Goal: Check status

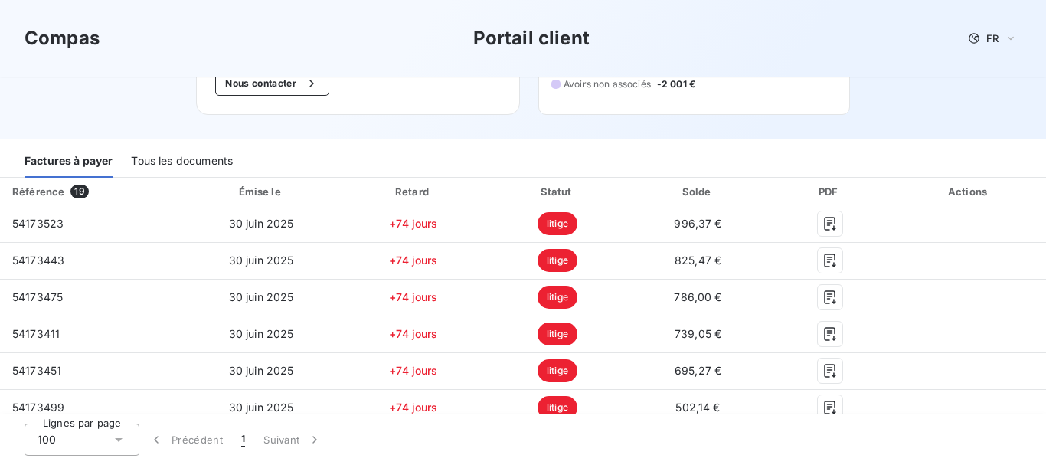
scroll to position [143, 0]
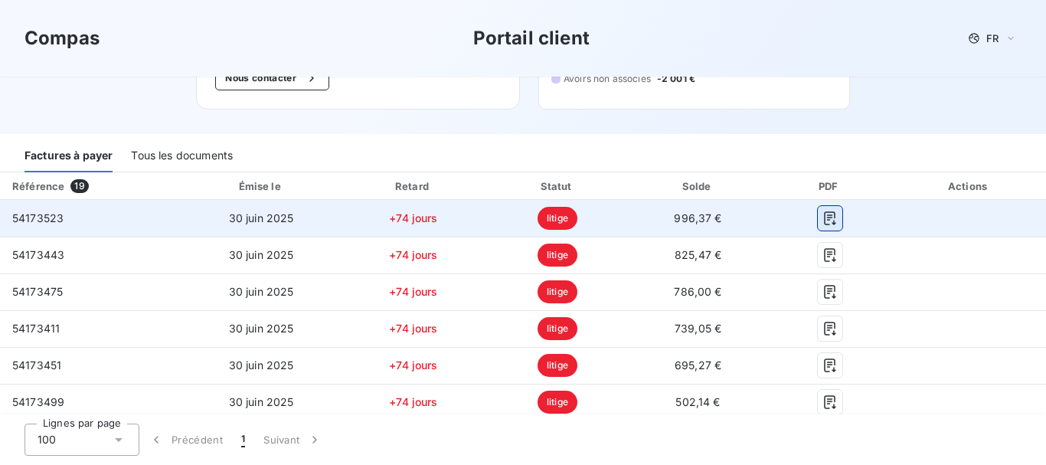
click at [824, 224] on icon "button" at bounding box center [829, 218] width 11 height 14
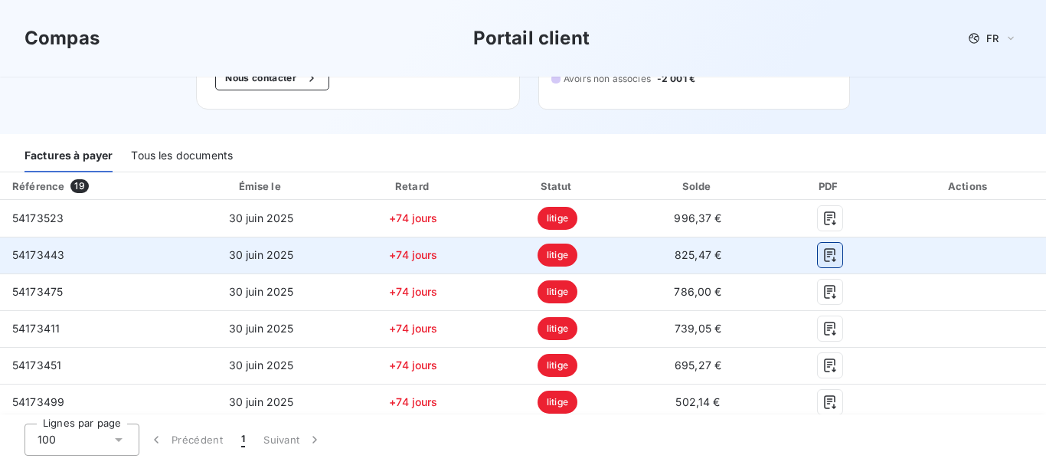
click at [819, 263] on button "button" at bounding box center [830, 255] width 25 height 25
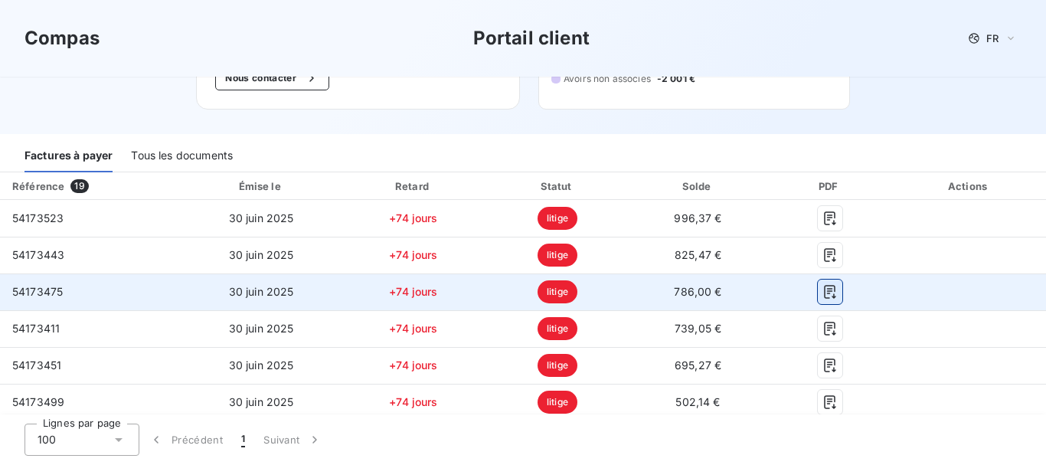
click at [823, 292] on icon "button" at bounding box center [830, 291] width 15 height 15
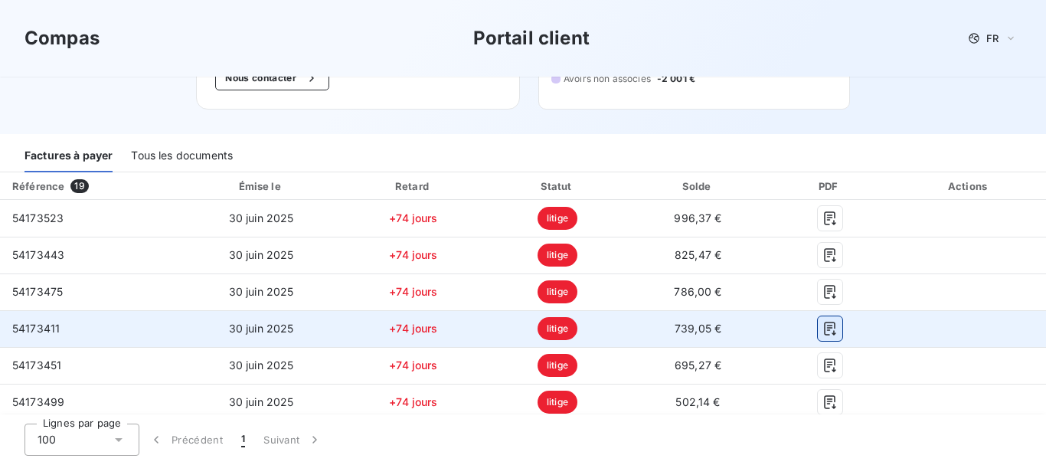
click at [823, 329] on icon "button" at bounding box center [830, 328] width 15 height 15
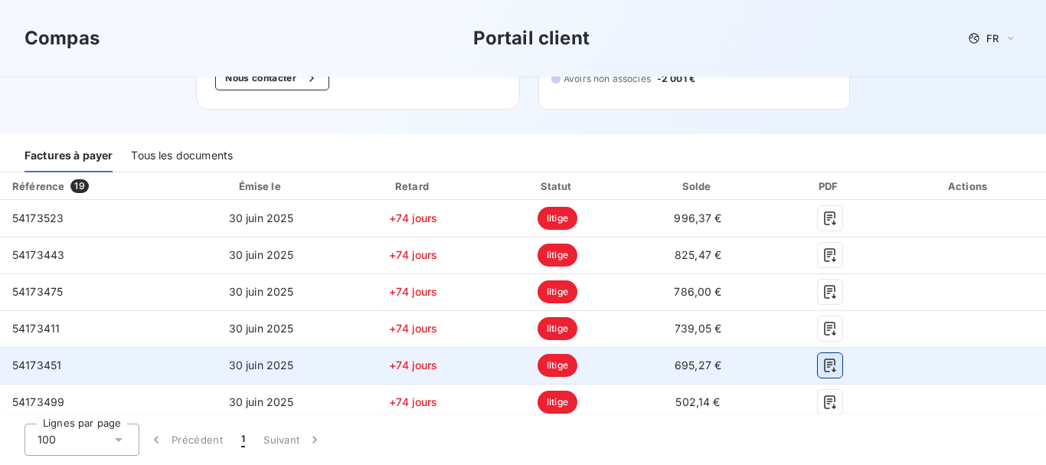
click at [823, 366] on icon "button" at bounding box center [830, 365] width 15 height 15
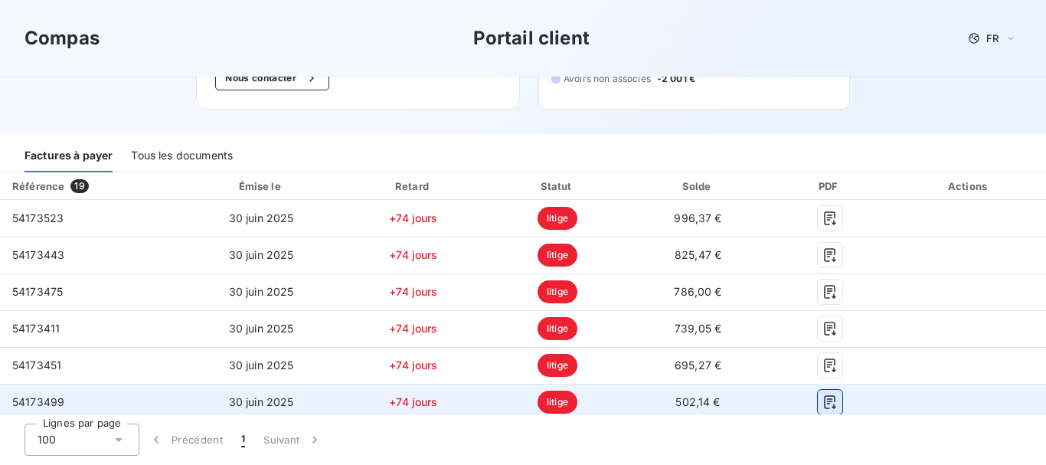
click at [823, 398] on icon "button" at bounding box center [830, 401] width 15 height 15
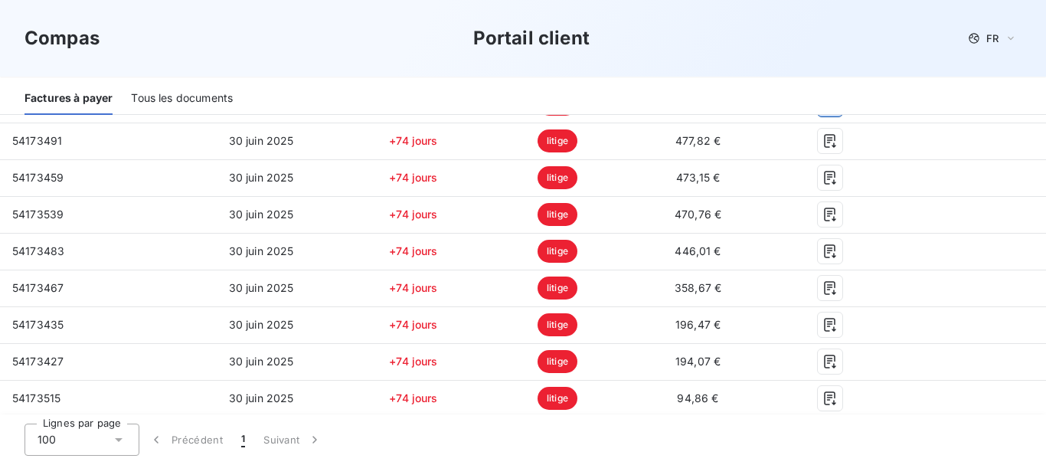
scroll to position [445, 0]
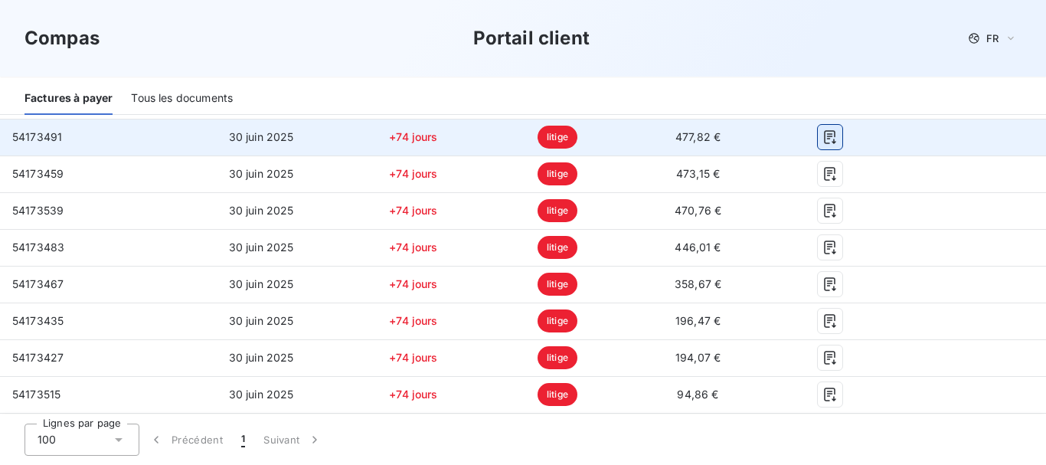
click at [823, 140] on icon "button" at bounding box center [830, 136] width 15 height 15
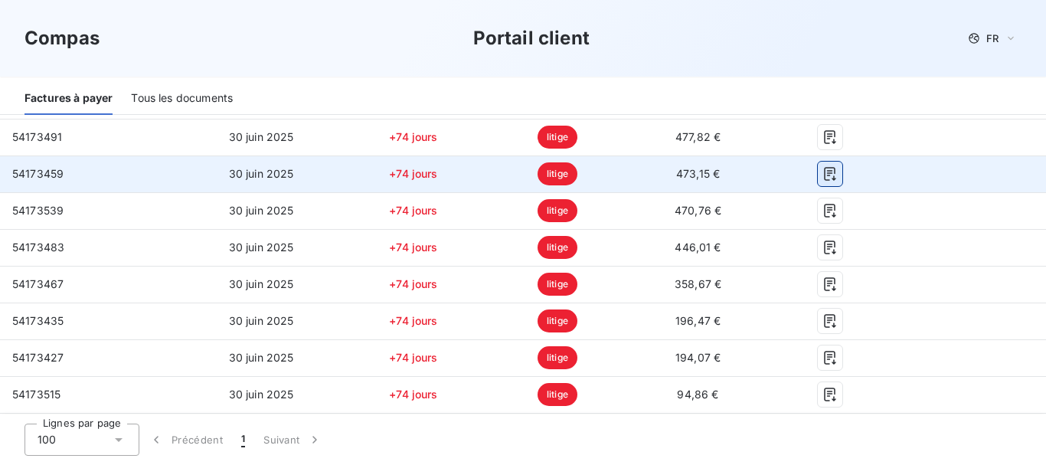
click at [823, 172] on icon "button" at bounding box center [830, 173] width 15 height 15
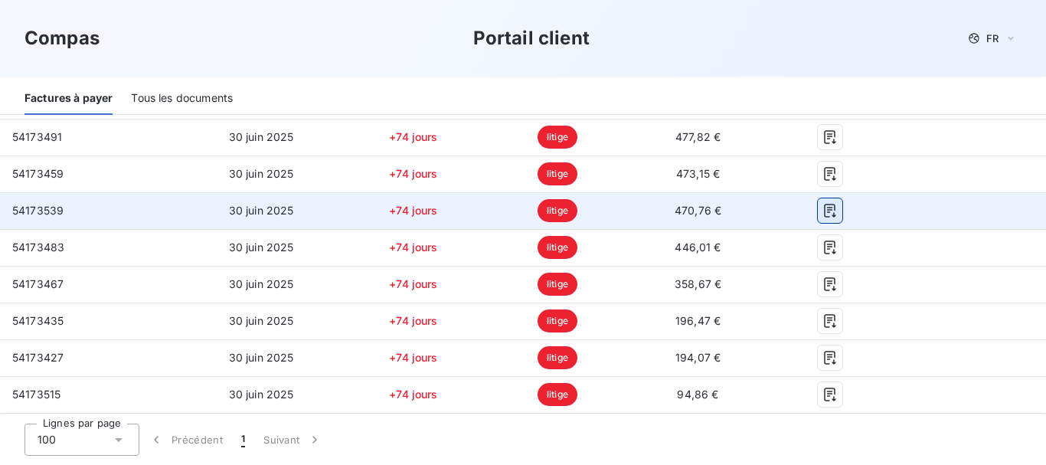
click at [824, 214] on icon "button" at bounding box center [829, 211] width 11 height 14
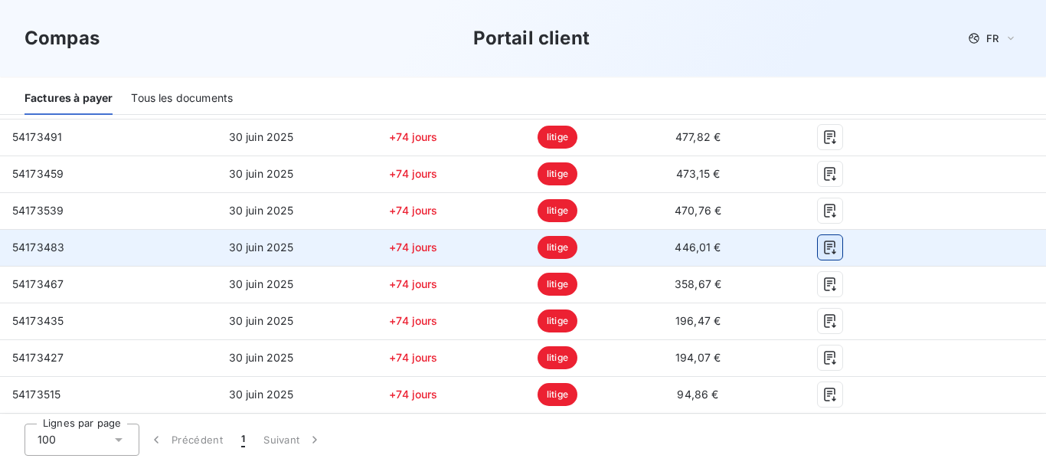
click at [824, 250] on icon "button" at bounding box center [829, 248] width 11 height 14
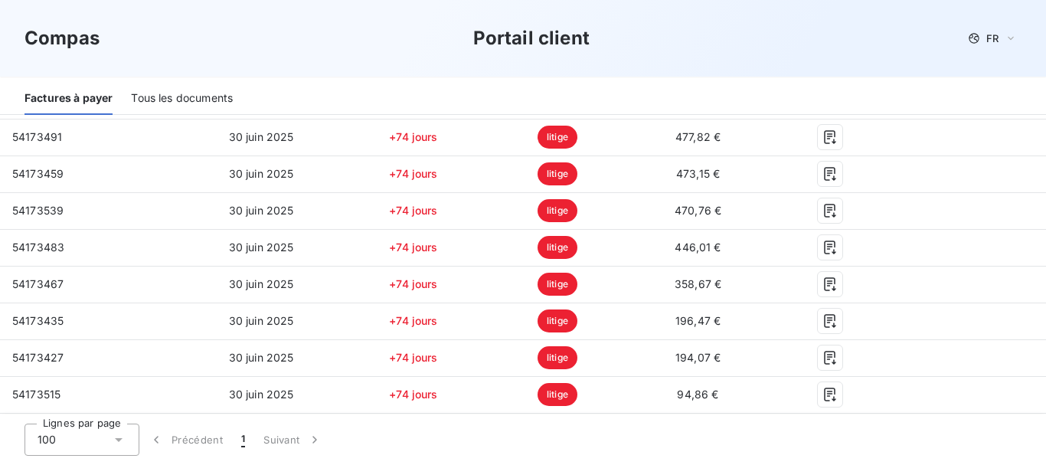
click at [1042, 43] on div "Compas Portail client FR" at bounding box center [523, 38] width 1046 height 77
click at [1026, 52] on div "Compas Portail client FR" at bounding box center [523, 38] width 1046 height 77
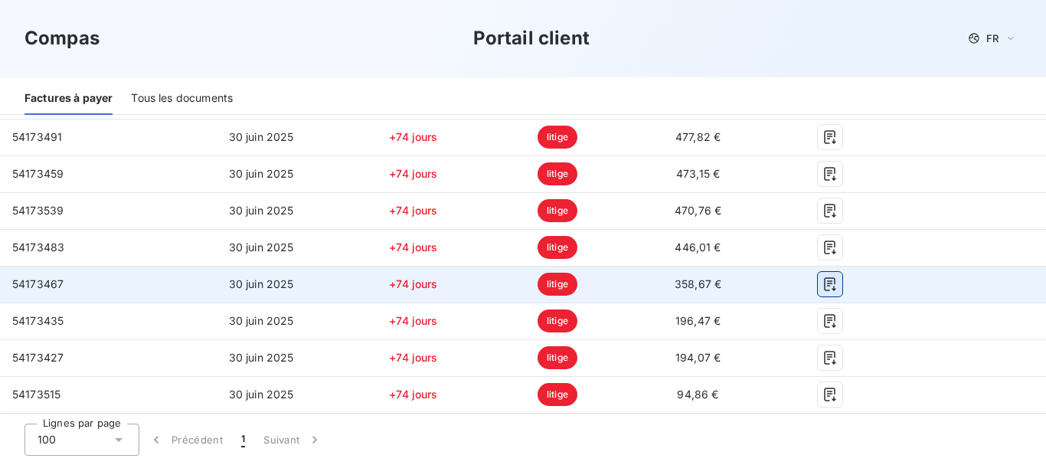
click at [818, 290] on button "button" at bounding box center [830, 284] width 25 height 25
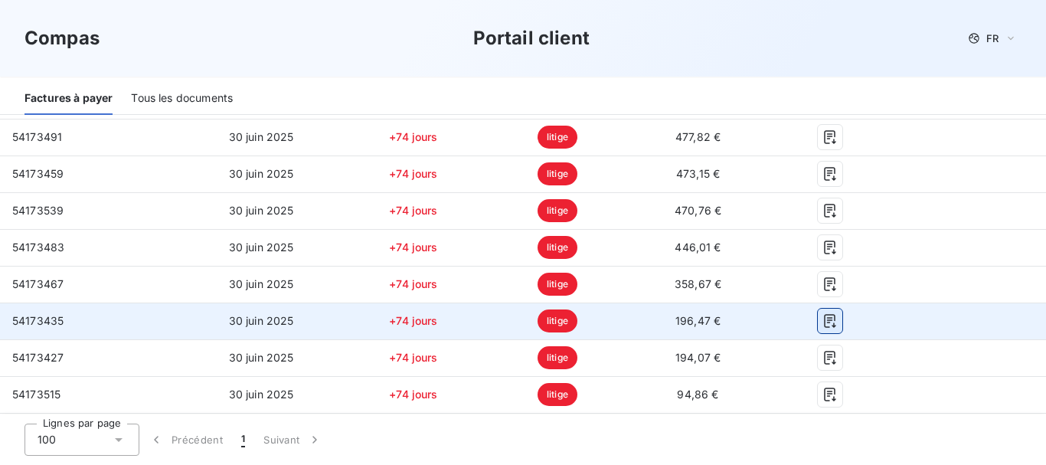
click at [823, 322] on icon "button" at bounding box center [830, 320] width 15 height 15
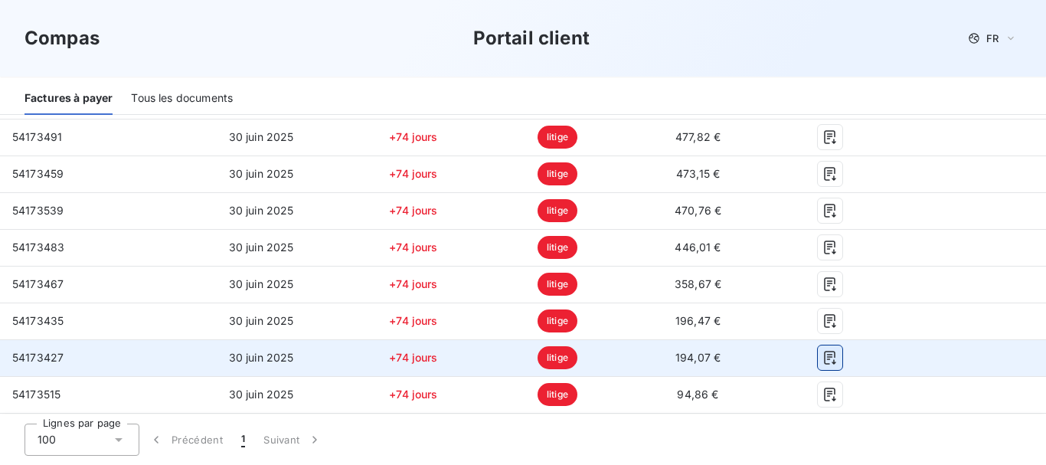
click at [823, 356] on icon "button" at bounding box center [830, 357] width 15 height 15
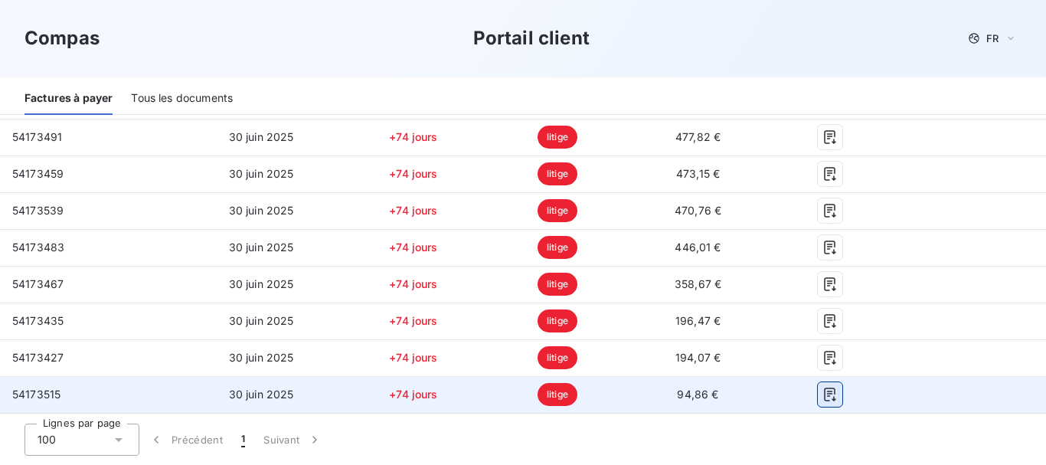
click at [824, 392] on icon "button" at bounding box center [829, 395] width 11 height 14
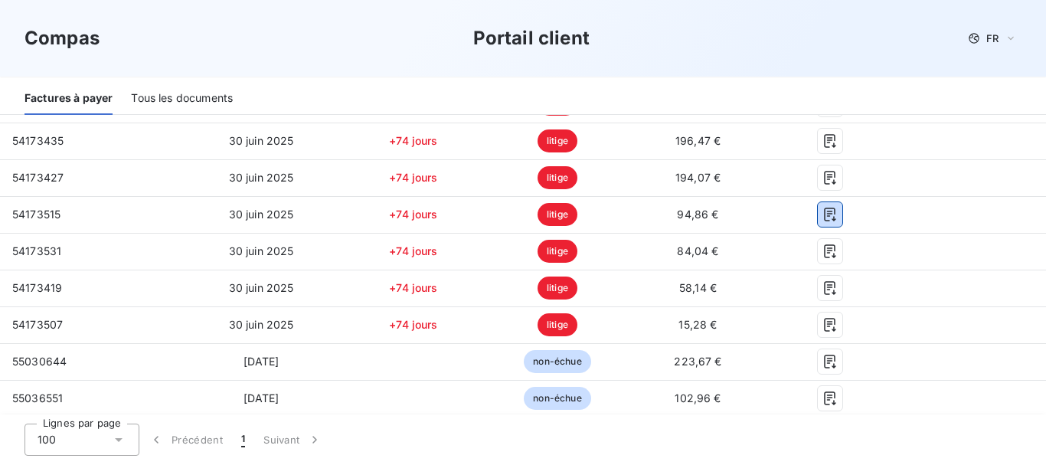
scroll to position [627, 0]
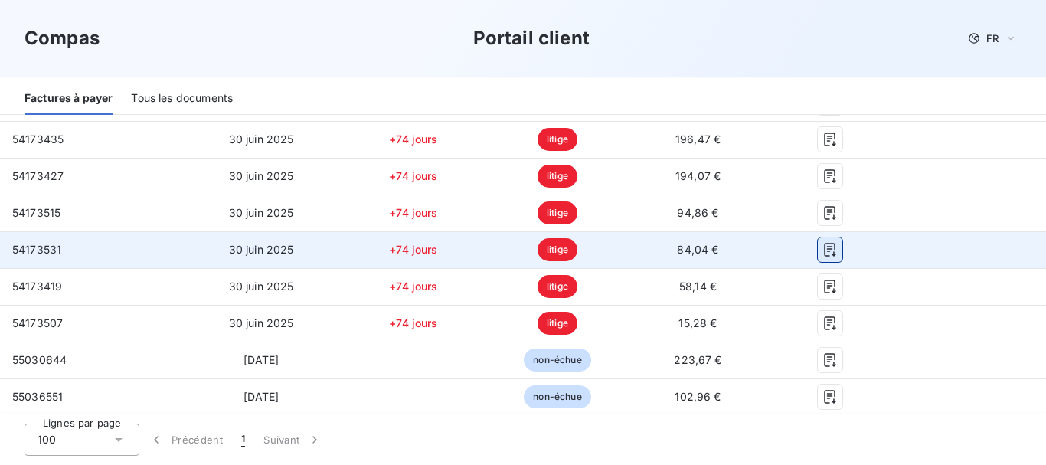
click at [823, 248] on icon "button" at bounding box center [830, 249] width 15 height 15
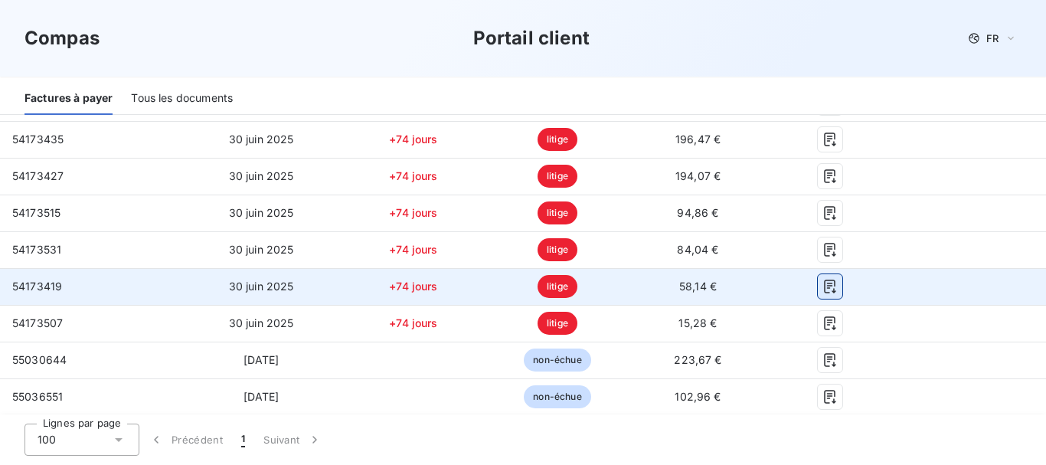
click at [824, 287] on icon "button" at bounding box center [829, 287] width 11 height 14
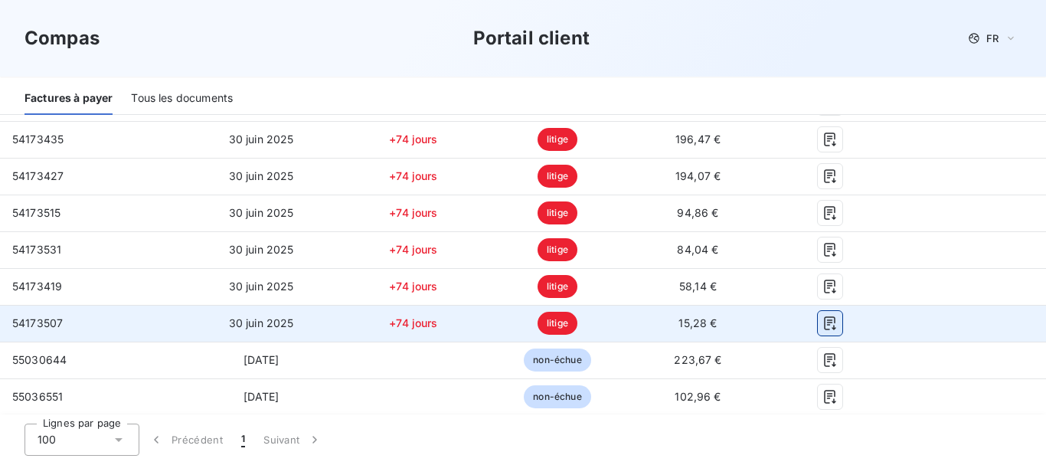
click at [823, 324] on icon "button" at bounding box center [830, 323] width 15 height 15
